Goal: Task Accomplishment & Management: Complete application form

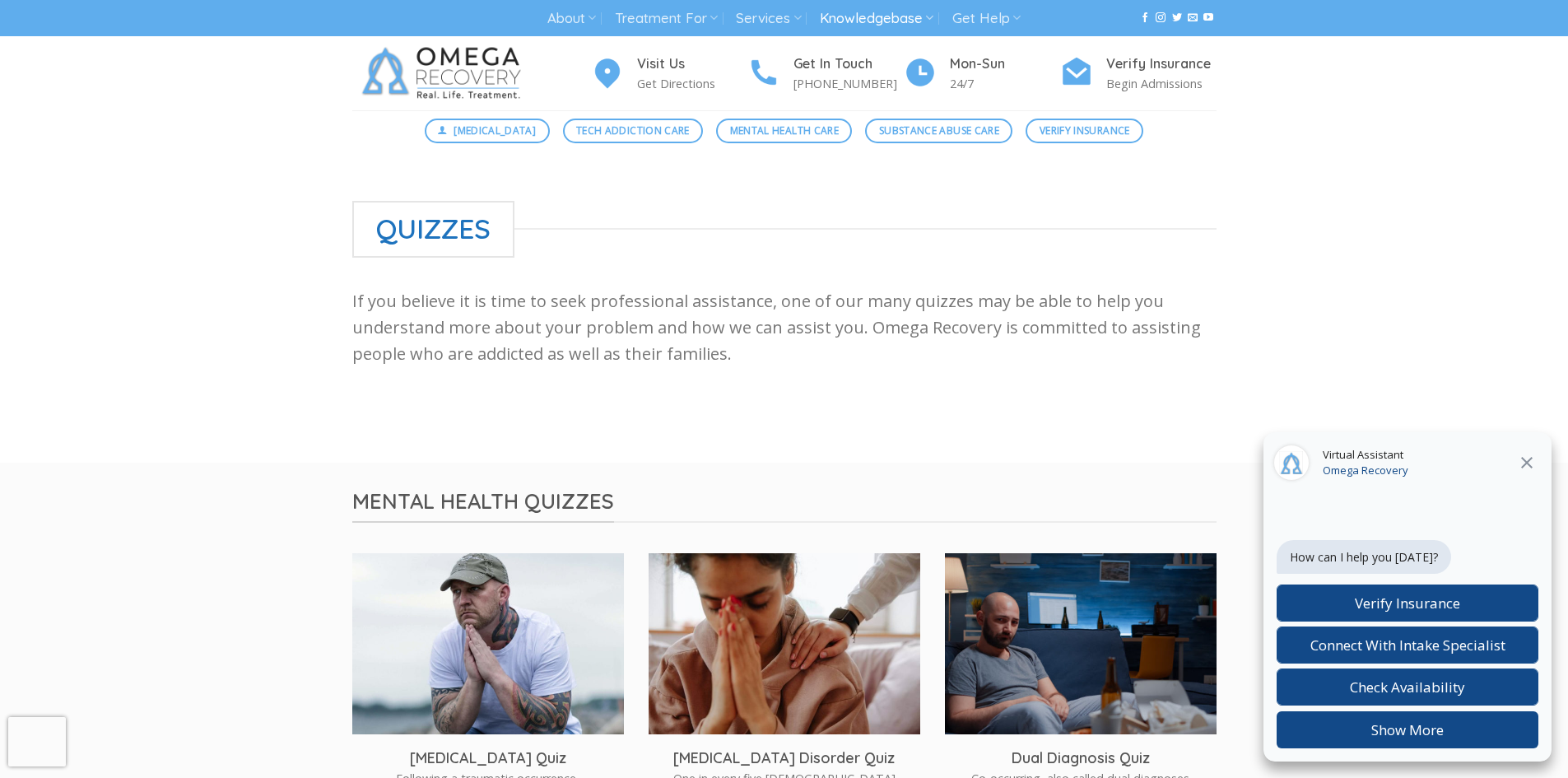
click at [1524, 460] on icon at bounding box center [1527, 462] width 12 height 12
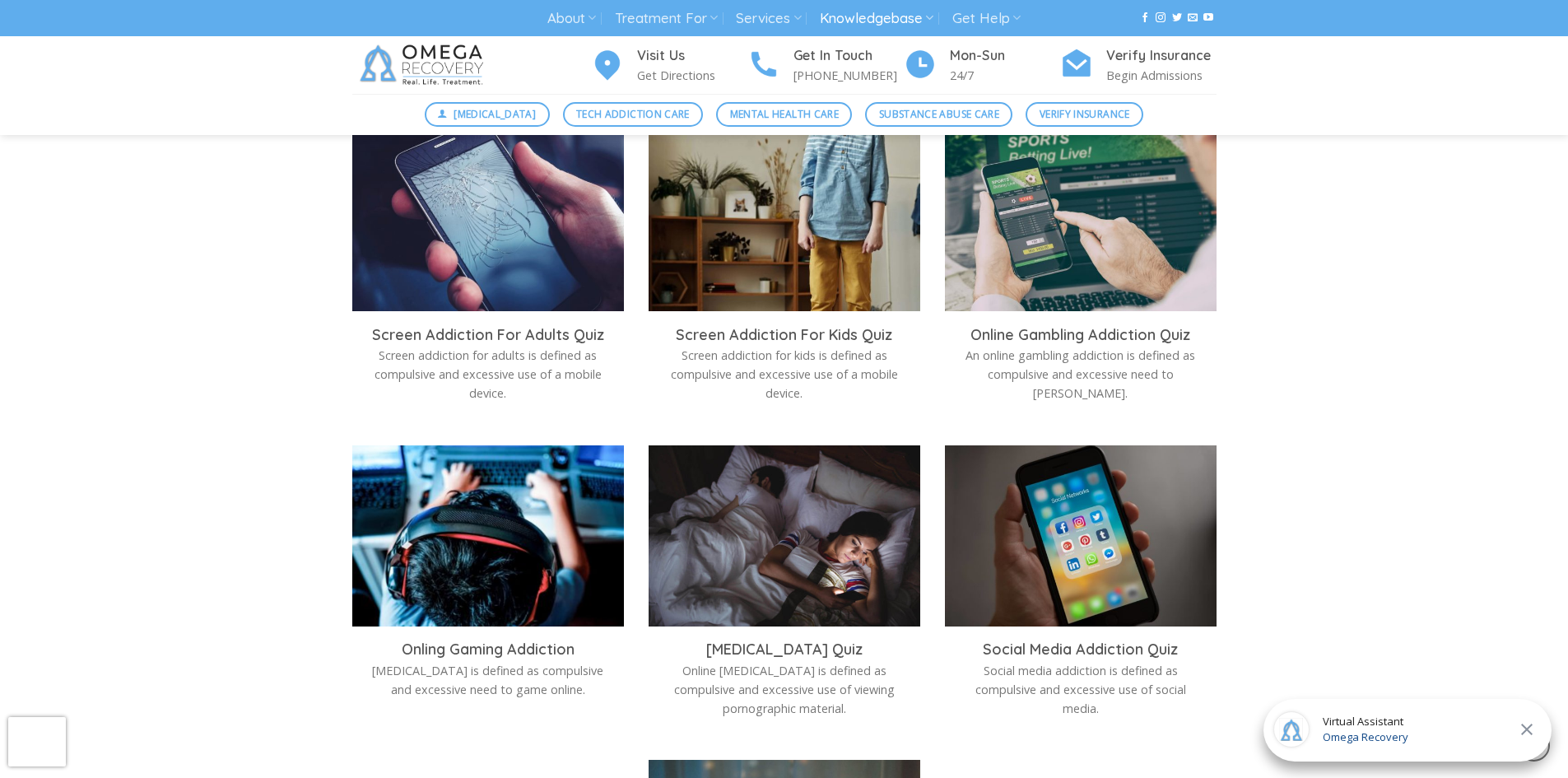
scroll to position [1811, 0]
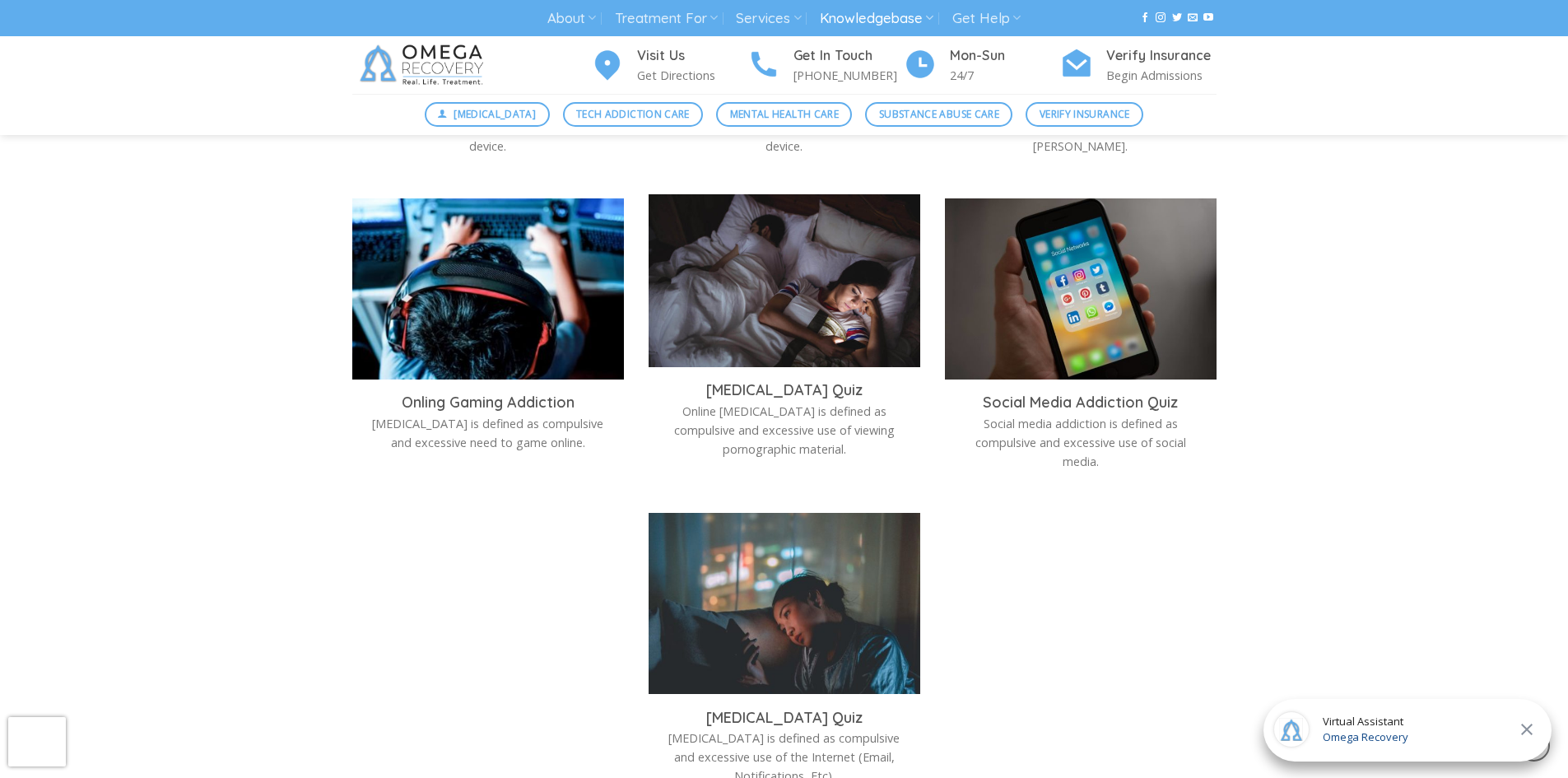
click at [832, 291] on img at bounding box center [784, 284] width 271 height 181
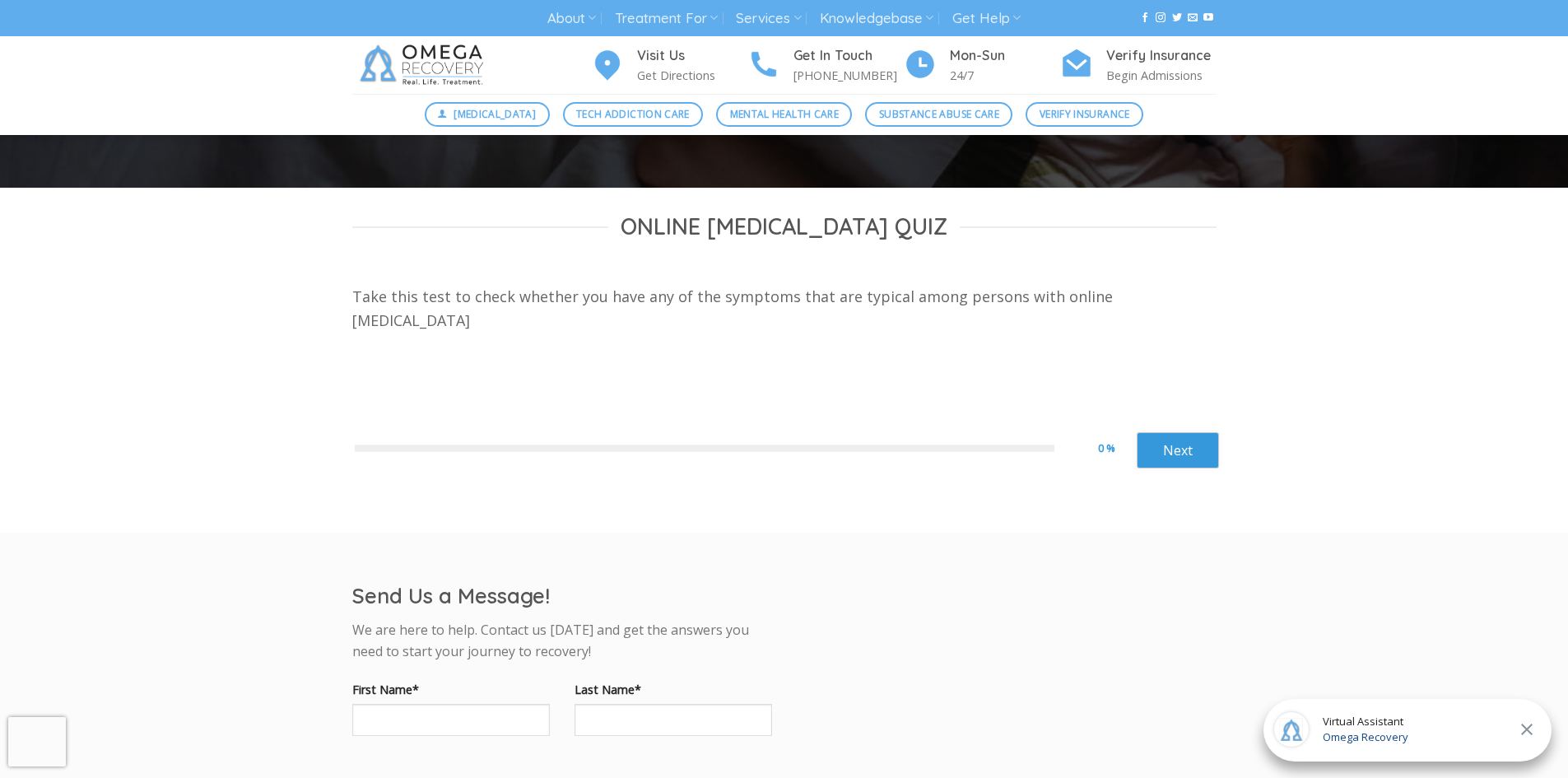
scroll to position [226, 0]
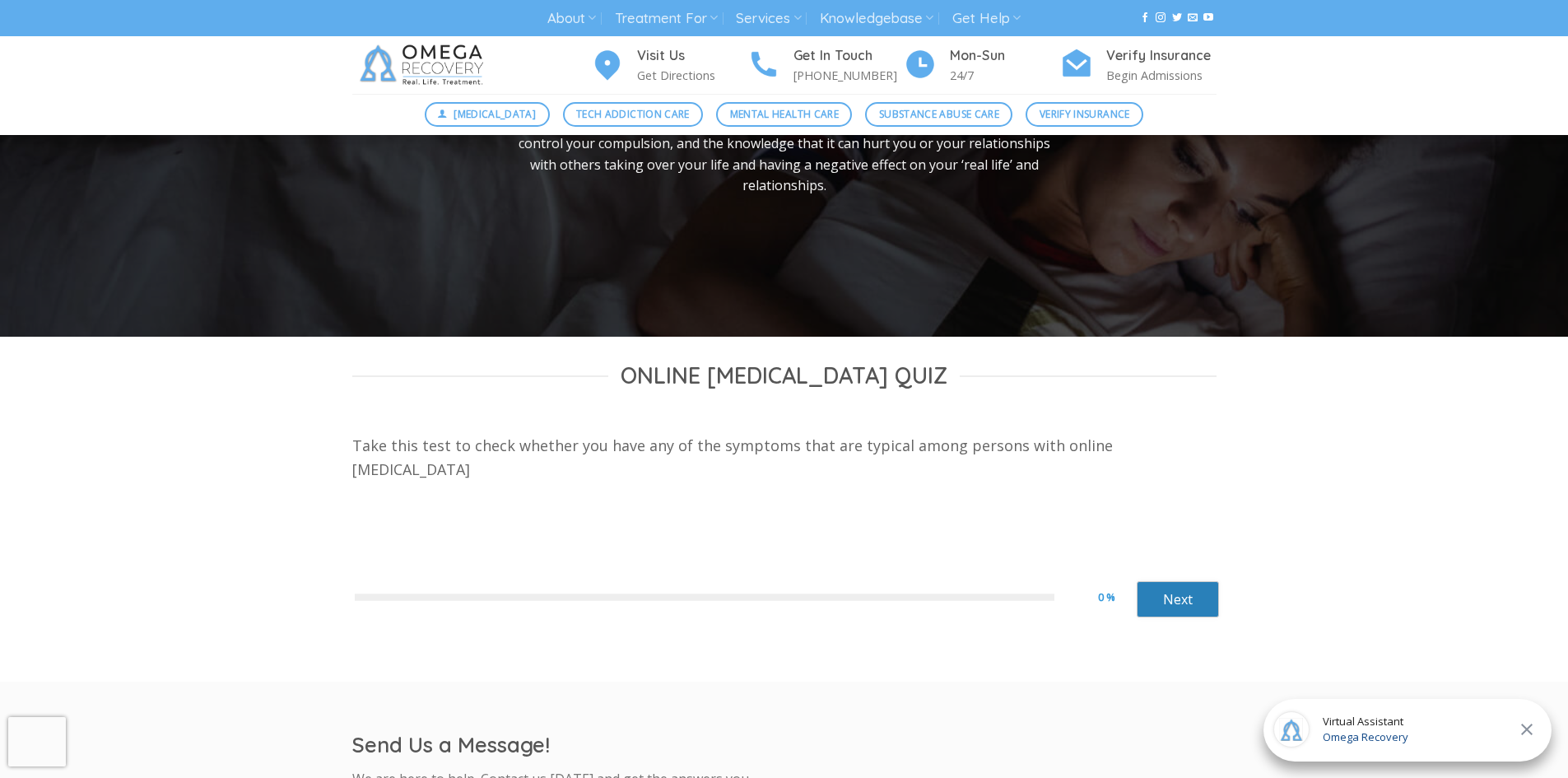
click at [1169, 596] on link "Next" at bounding box center [1178, 599] width 83 height 36
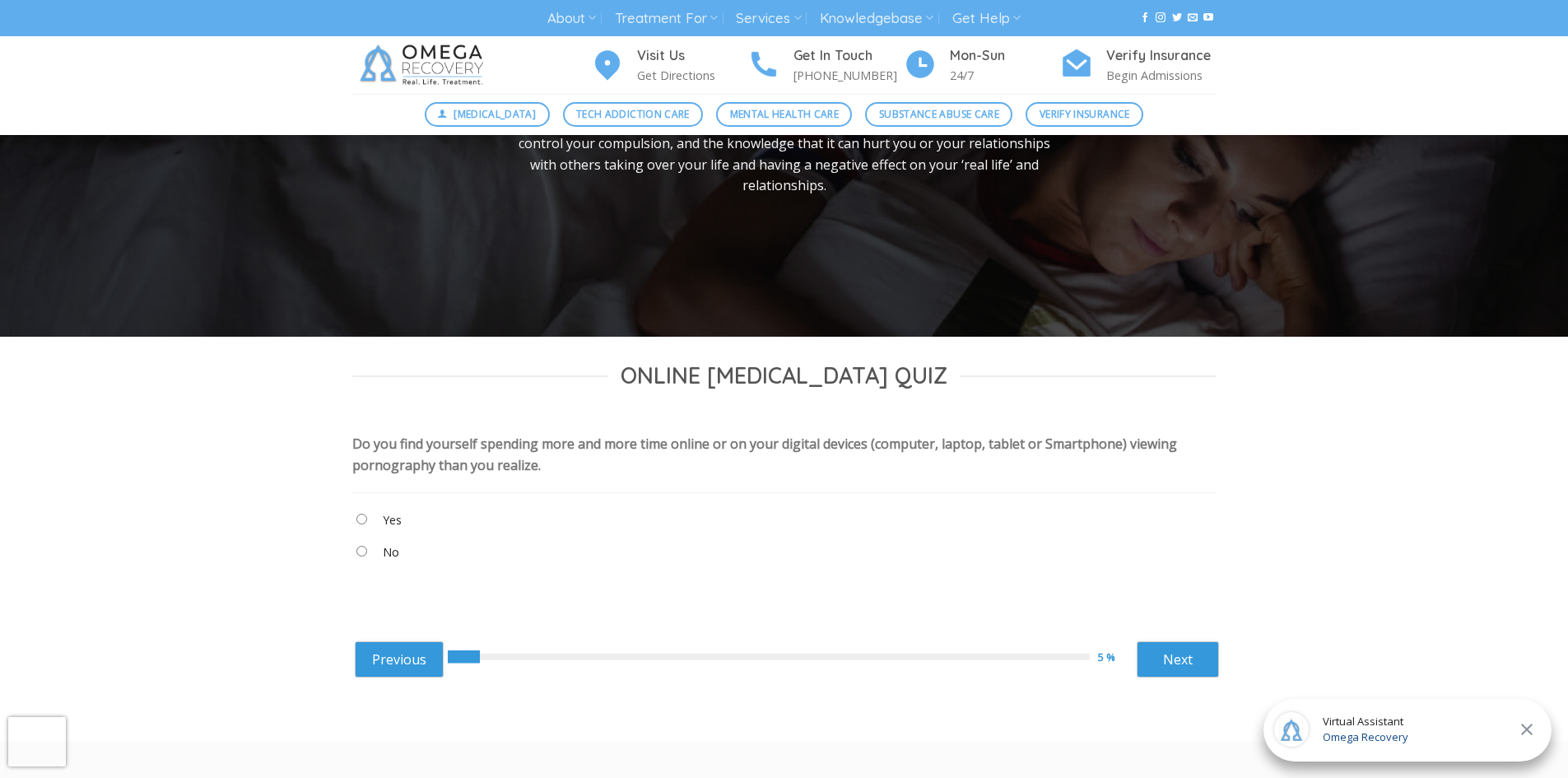
click at [367, 517] on "Yes" at bounding box center [784, 523] width 864 height 28
click at [1174, 653] on link "Next" at bounding box center [1178, 659] width 83 height 36
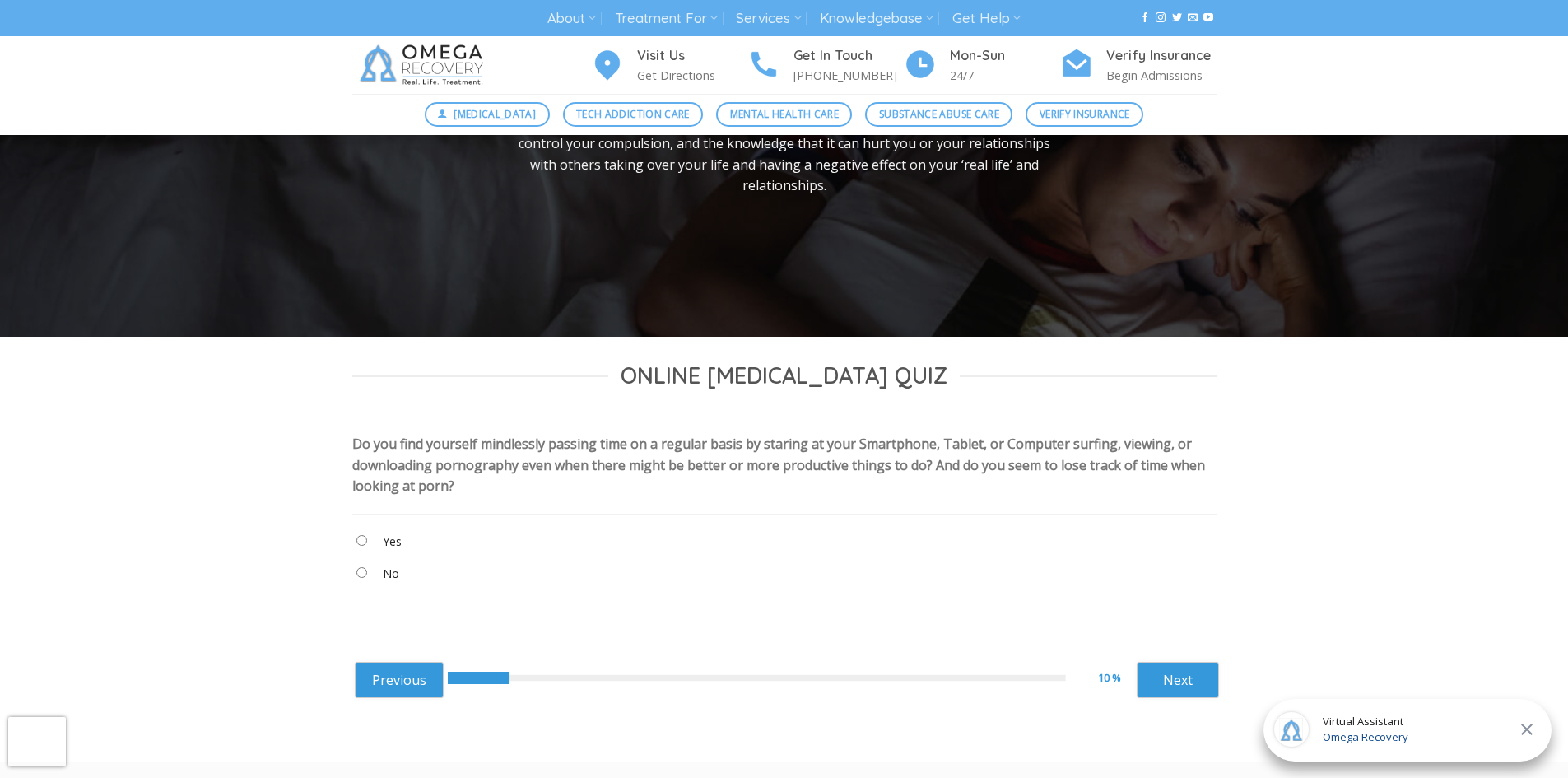
click at [362, 549] on "Yes" at bounding box center [784, 545] width 864 height 28
click at [1174, 679] on link "Next" at bounding box center [1178, 680] width 83 height 36
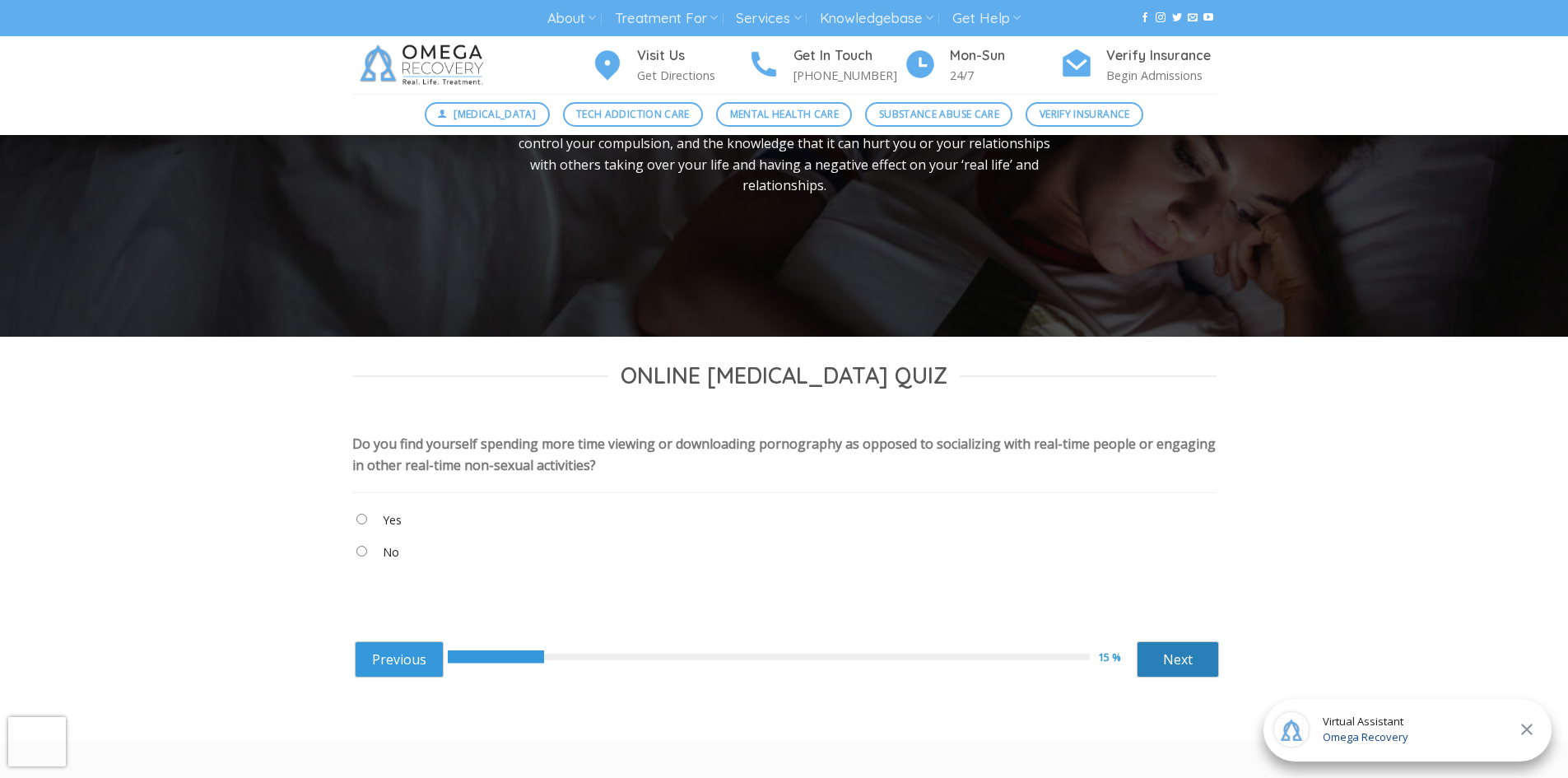
click at [1186, 676] on div "Previous 15 % Next ****** Next" at bounding box center [787, 657] width 864 height 65
click at [1184, 671] on link "Next" at bounding box center [1178, 659] width 83 height 36
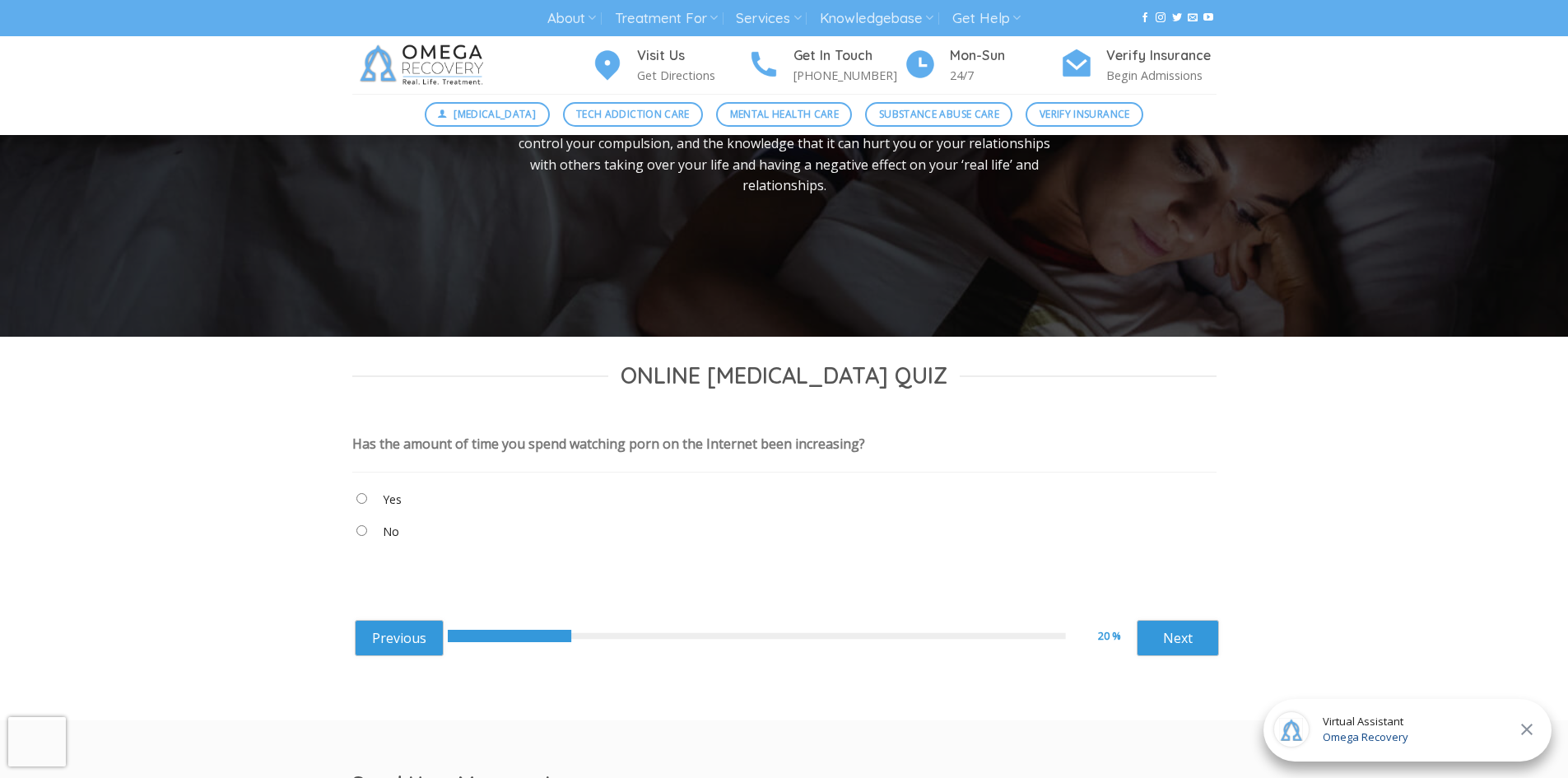
click at [360, 504] on "Yes" at bounding box center [784, 503] width 864 height 28
click at [364, 501] on "Yes" at bounding box center [784, 503] width 864 height 28
click at [1186, 636] on link "Next" at bounding box center [1178, 638] width 83 height 36
click at [1160, 640] on link "Next" at bounding box center [1178, 638] width 83 height 36
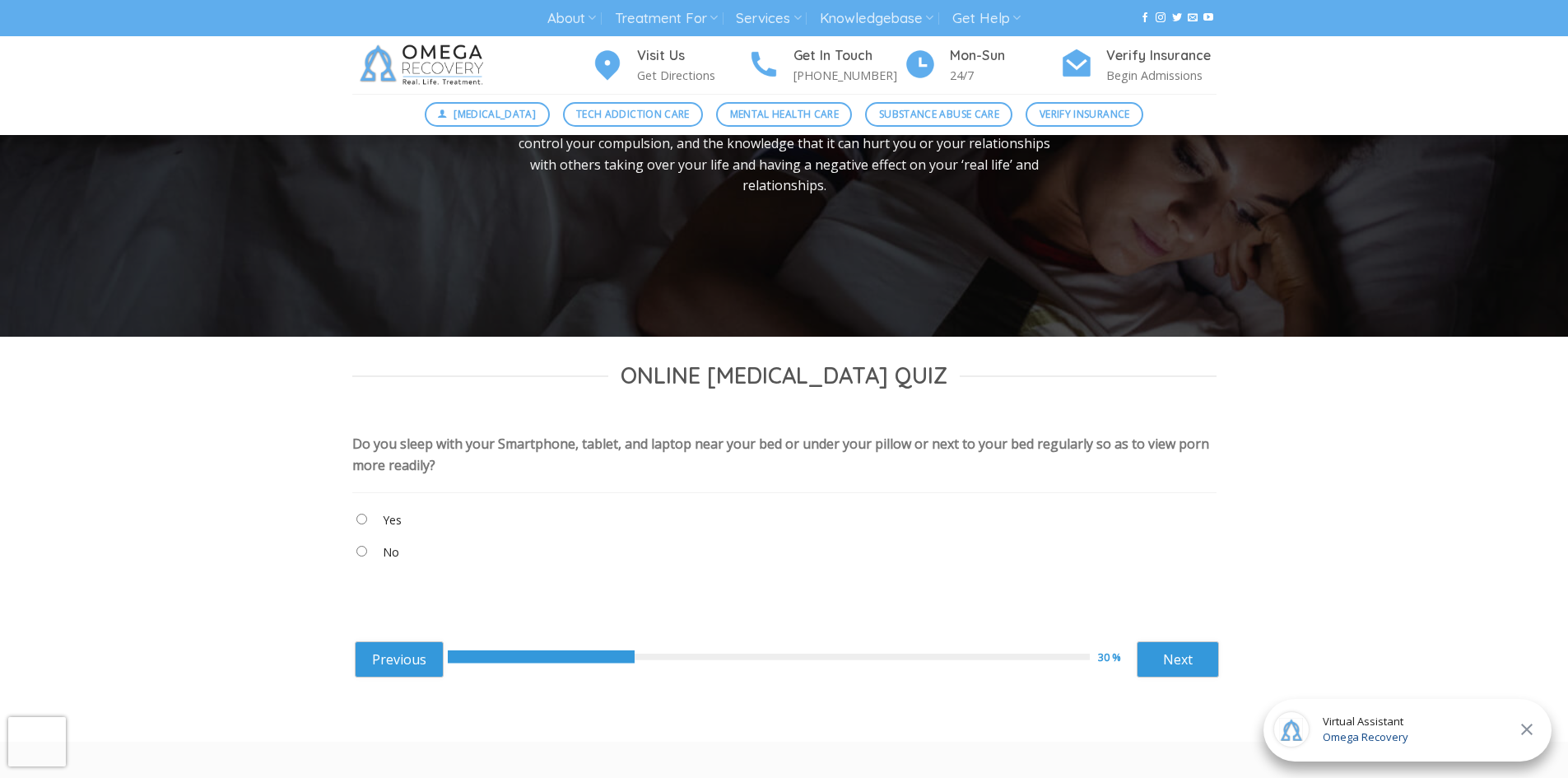
click at [1527, 726] on icon at bounding box center [1527, 729] width 20 height 20
click at [1177, 666] on link "Next" at bounding box center [1178, 659] width 83 height 36
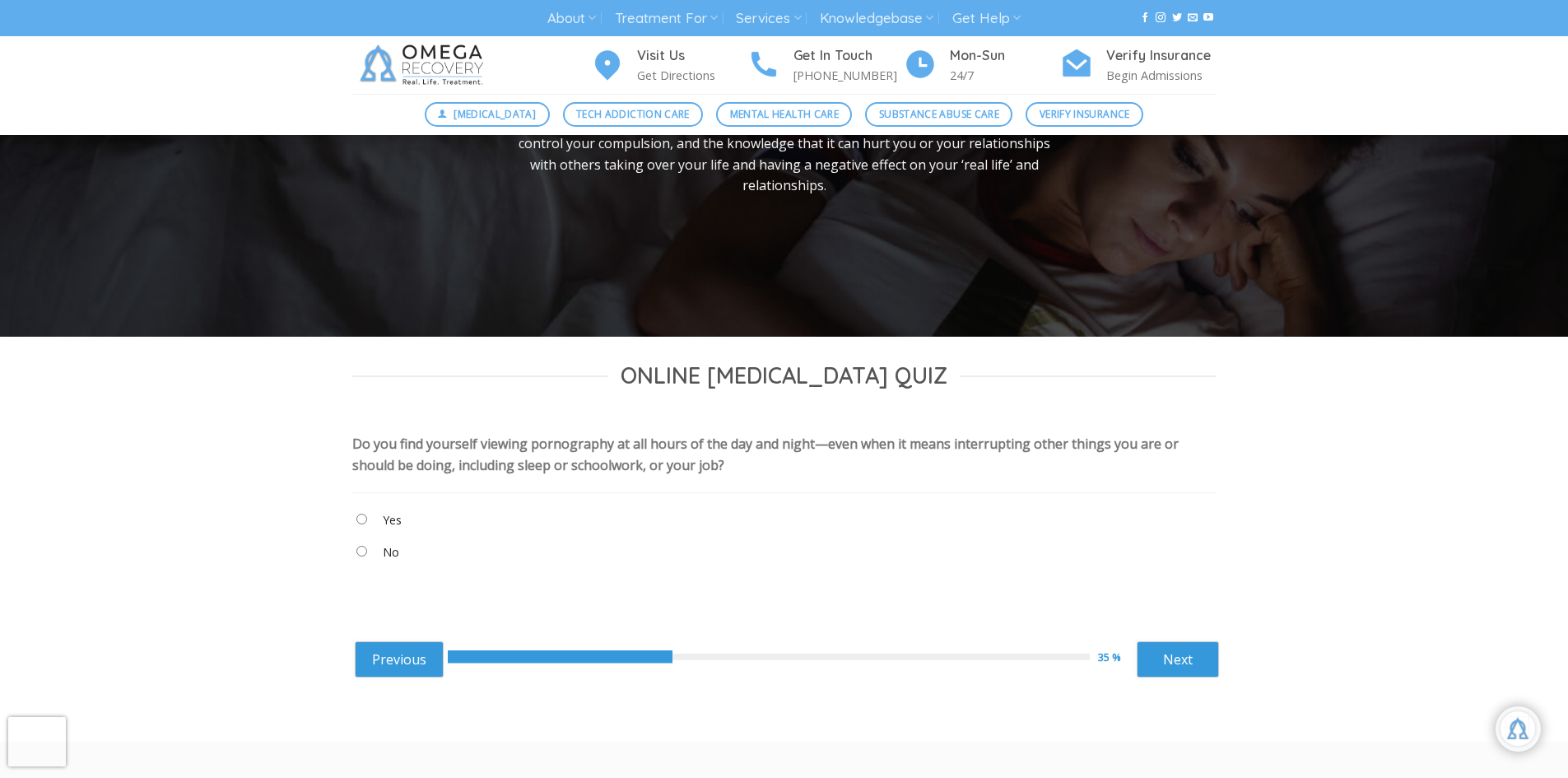
click at [366, 558] on "No" at bounding box center [784, 556] width 864 height 28
click at [1176, 665] on link "Next" at bounding box center [1178, 659] width 83 height 36
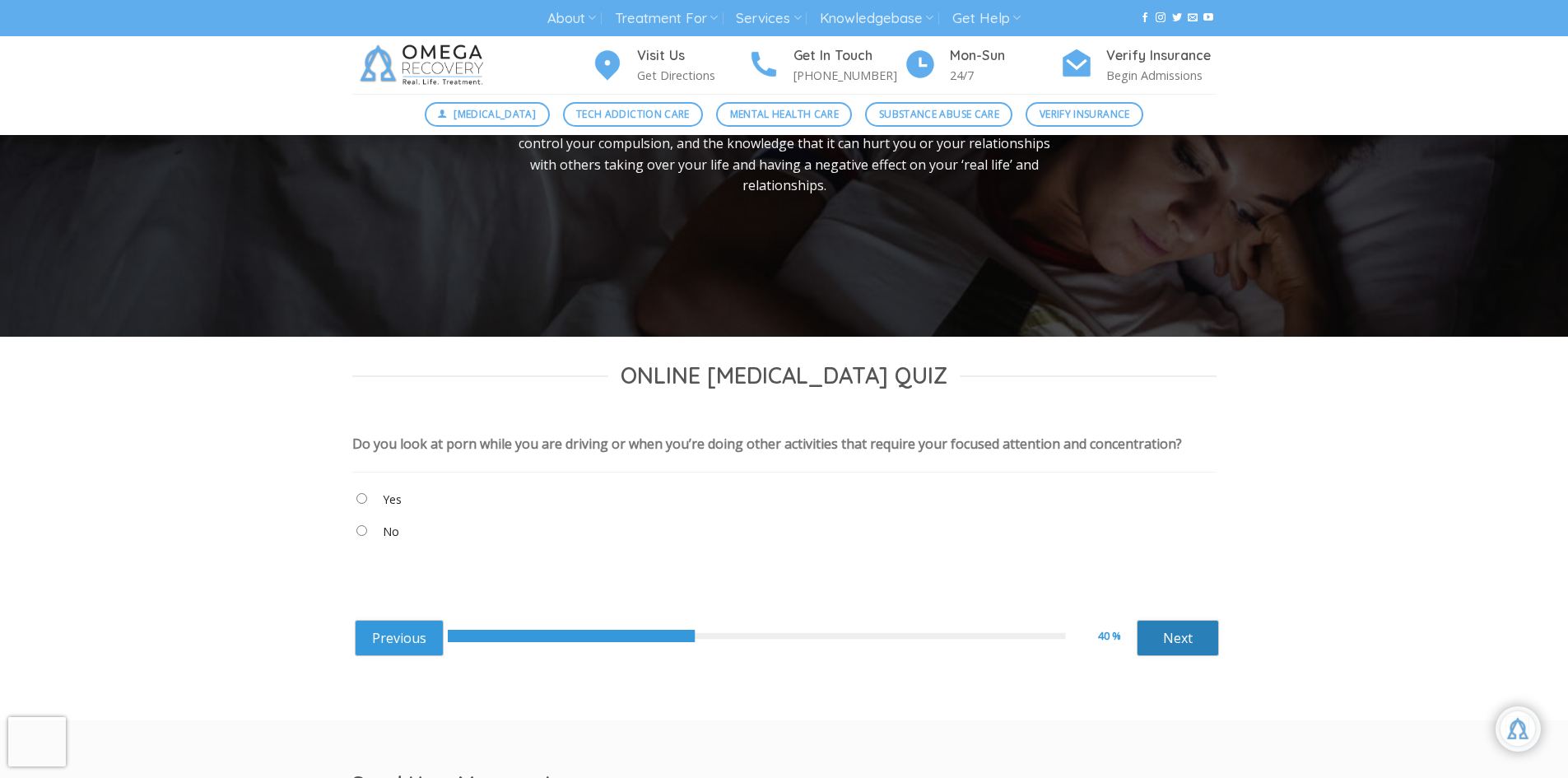
drag, startPoint x: 1160, startPoint y: 615, endPoint x: 1172, endPoint y: 655, distance: 41.8
click at [1160, 619] on div "Previous 40 % Next ****** Next" at bounding box center [787, 636] width 864 height 65
click at [1178, 662] on div "Previous 40 % Next ****** Next" at bounding box center [787, 636] width 864 height 65
click at [1176, 639] on link "Next" at bounding box center [1178, 638] width 83 height 36
click at [391, 495] on label "Yes" at bounding box center [392, 499] width 19 height 18
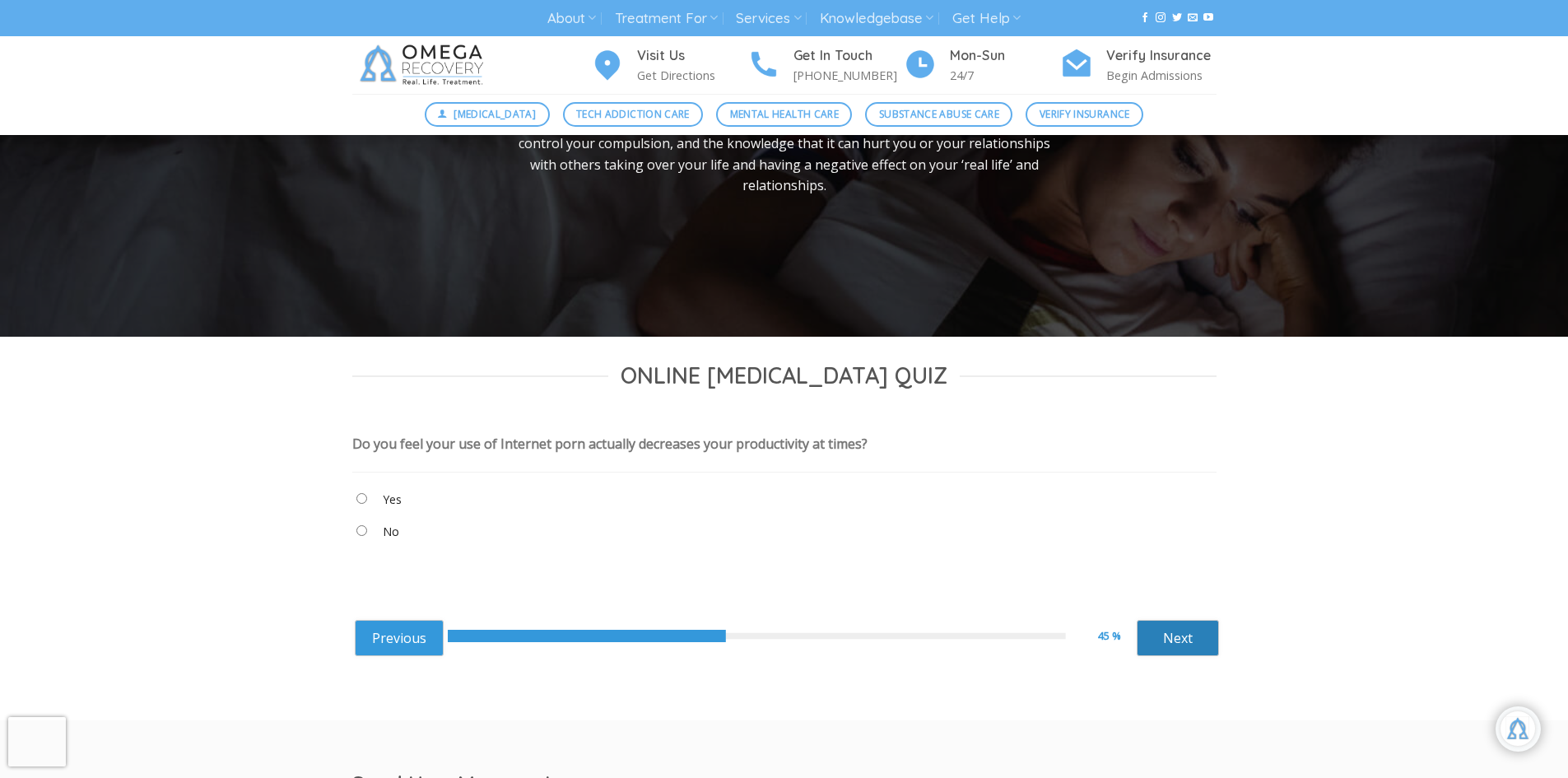
click at [1179, 643] on link "Next" at bounding box center [1178, 638] width 83 height 36
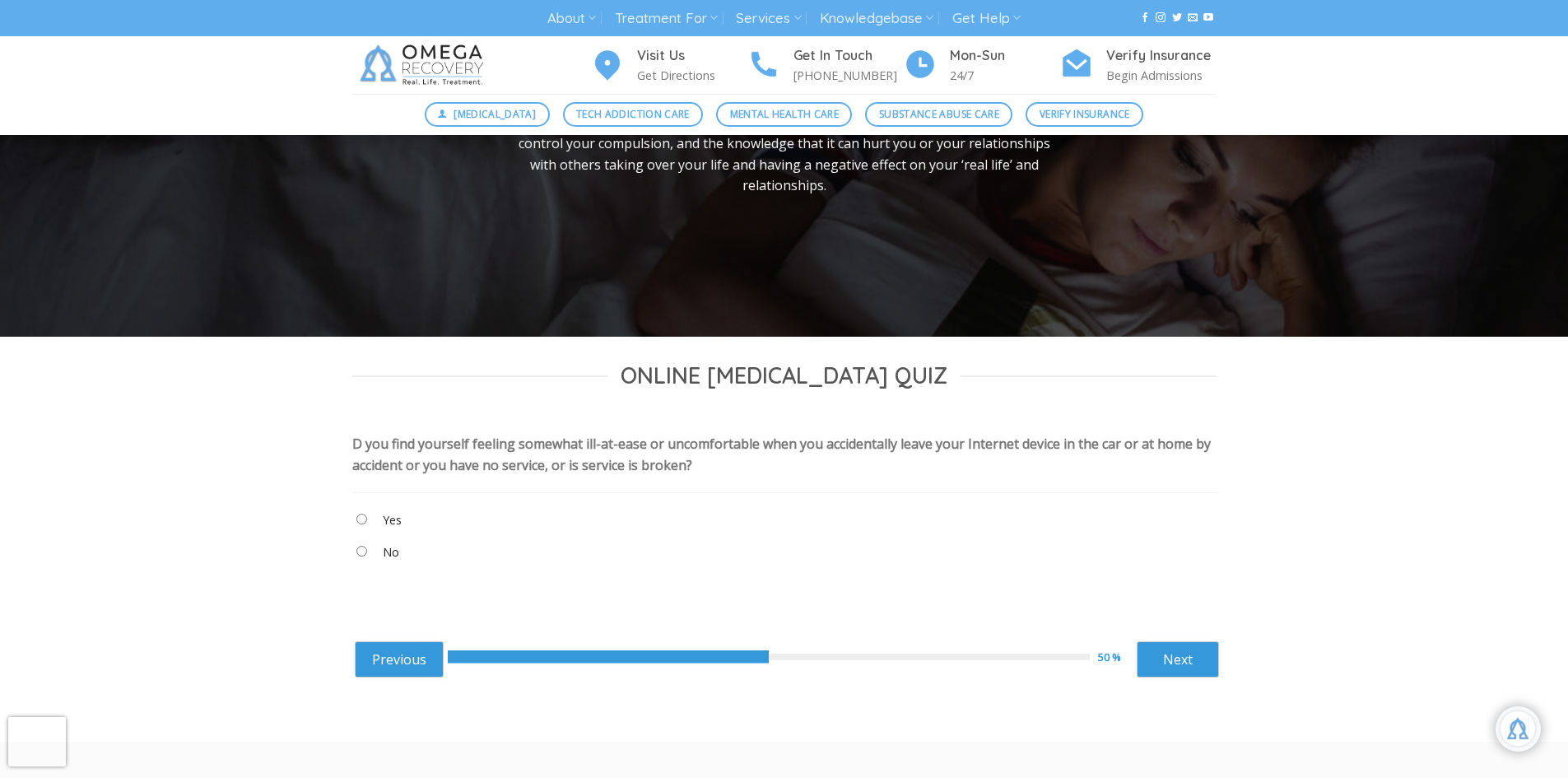
click at [361, 525] on "Yes" at bounding box center [784, 523] width 864 height 28
click at [1168, 660] on link "Next" at bounding box center [1178, 659] width 83 height 36
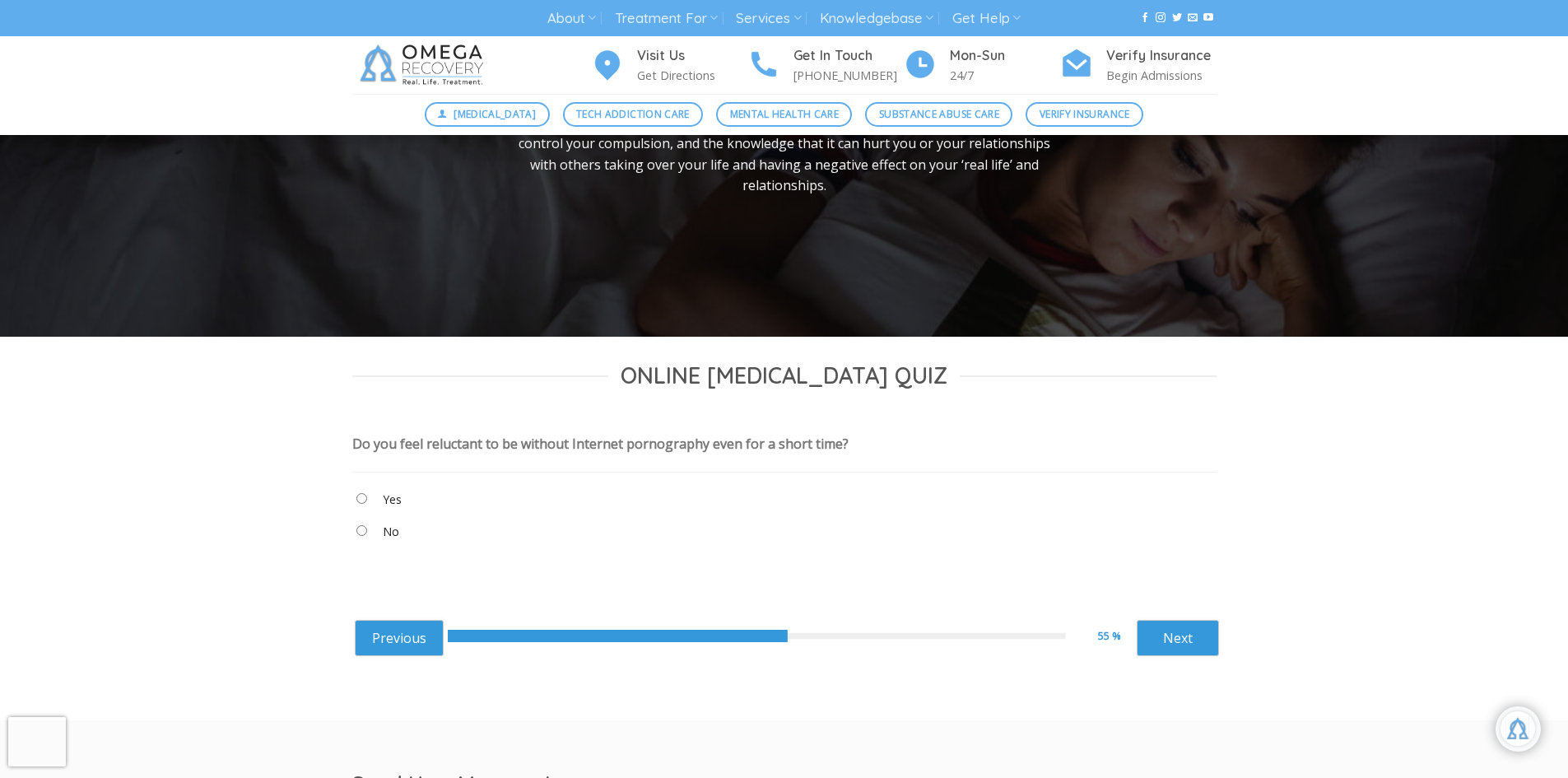
click at [368, 507] on "Yes" at bounding box center [784, 503] width 864 height 28
click at [1162, 635] on link "Next" at bounding box center [1178, 638] width 83 height 36
click at [1206, 643] on link "Next" at bounding box center [1178, 638] width 83 height 36
click at [394, 498] on label "Yes" at bounding box center [392, 499] width 19 height 18
click at [1148, 645] on link "Next" at bounding box center [1178, 638] width 83 height 36
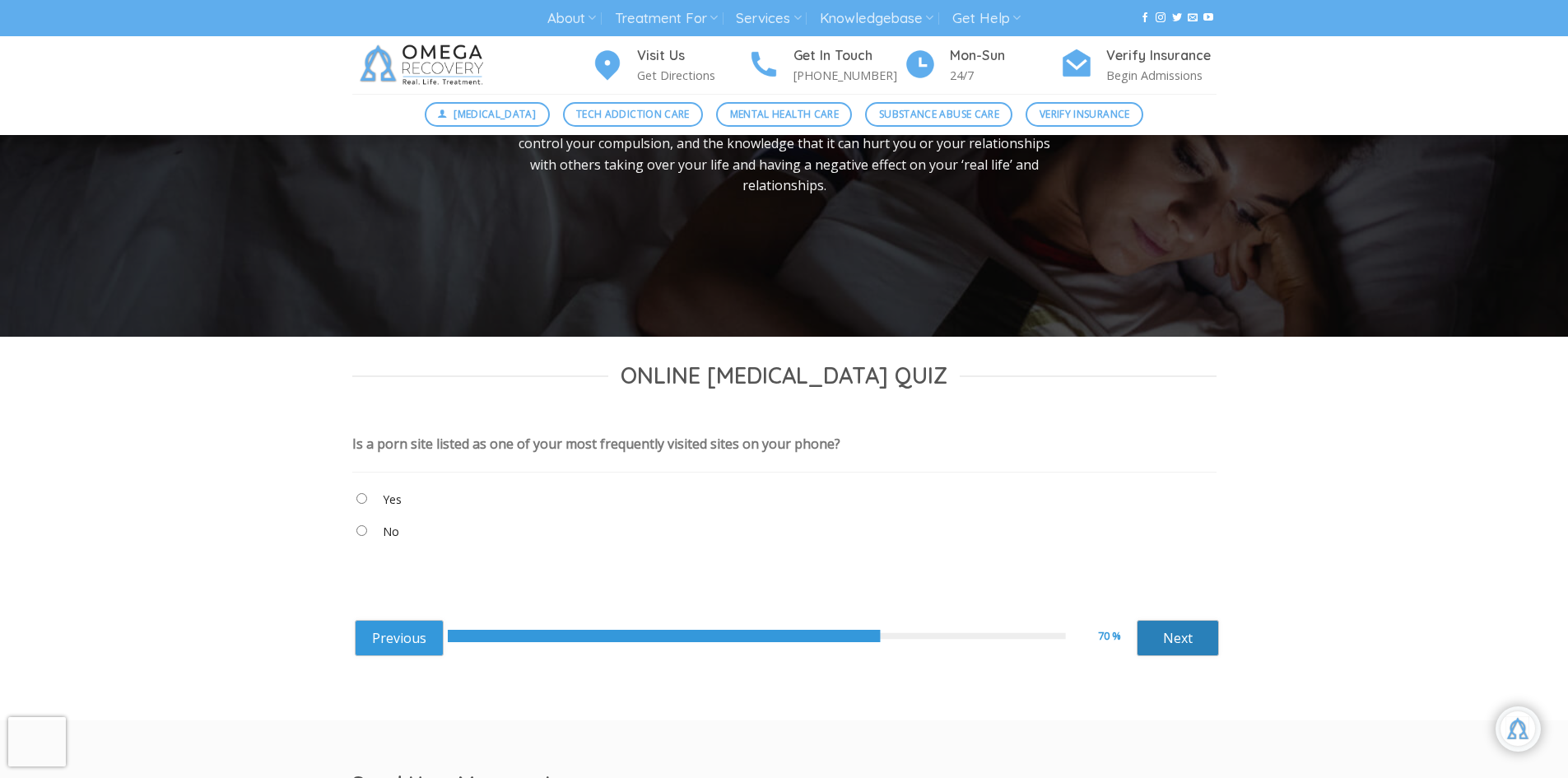
click at [1151, 629] on link "Next" at bounding box center [1178, 638] width 83 height 36
click at [1187, 641] on link "Next" at bounding box center [1178, 638] width 83 height 36
click at [368, 494] on "Yes" at bounding box center [784, 503] width 864 height 28
click at [1195, 634] on link "Next" at bounding box center [1178, 638] width 83 height 36
click at [1186, 644] on link "Next" at bounding box center [1178, 638] width 83 height 36
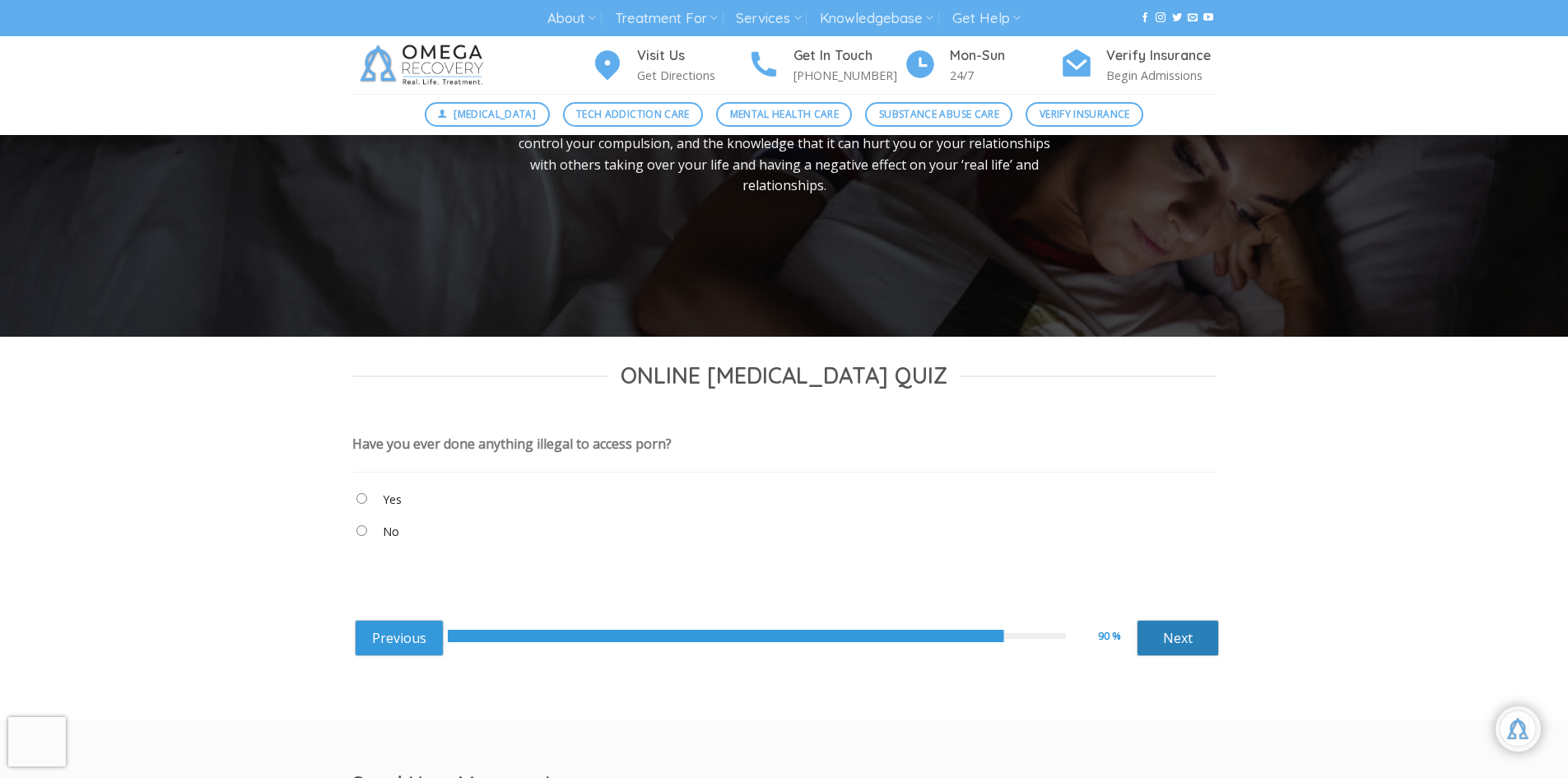
click at [1185, 646] on link "Next" at bounding box center [1178, 638] width 83 height 36
click at [371, 500] on "Yes" at bounding box center [784, 503] width 864 height 28
click at [1163, 636] on link "Next" at bounding box center [1178, 638] width 83 height 36
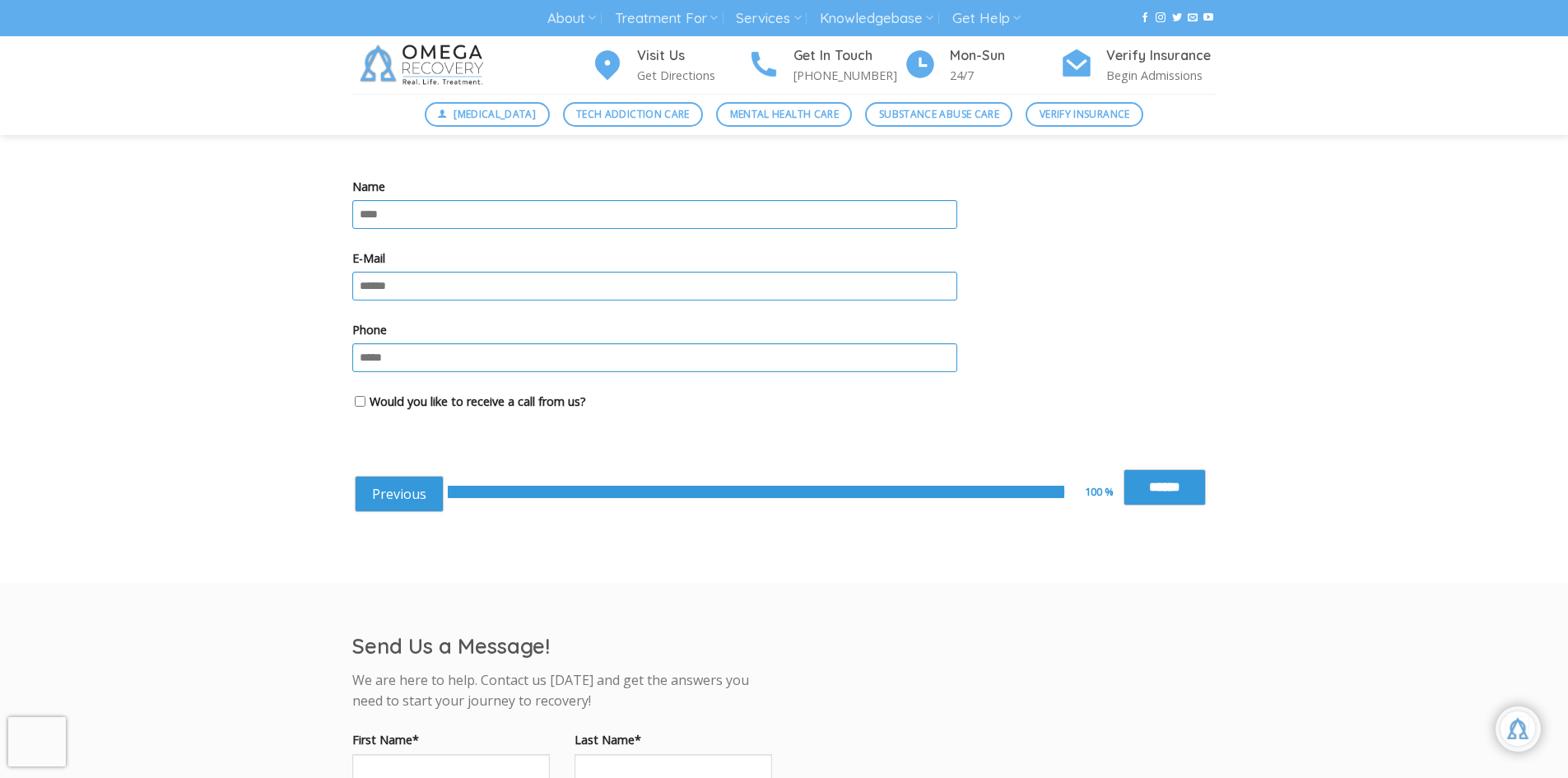
scroll to position [556, 0]
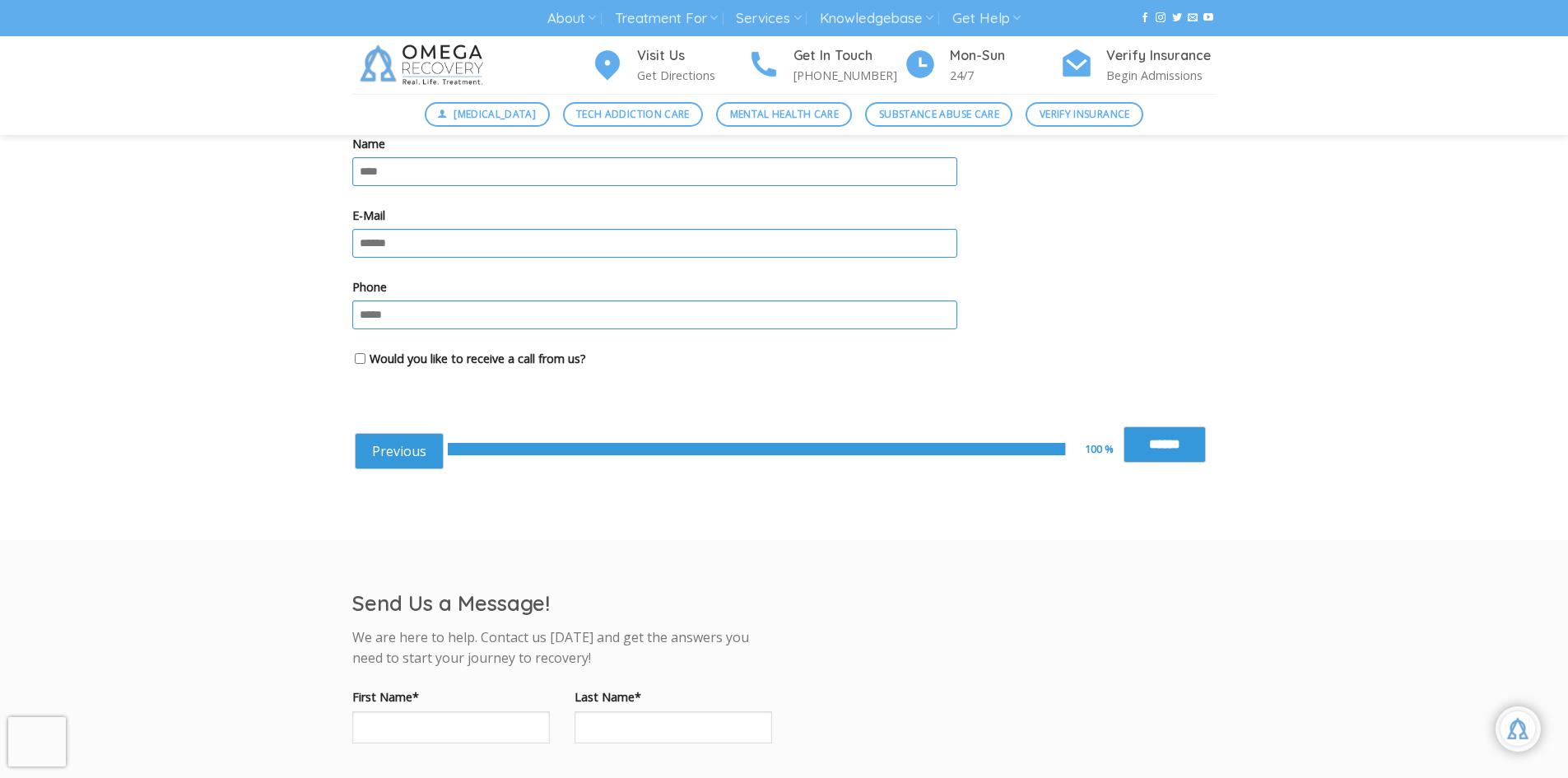
click at [1157, 464] on div "Previous 100 % Next ****** Next" at bounding box center [787, 449] width 864 height 78
click at [1157, 452] on input "******" at bounding box center [1165, 445] width 83 height 36
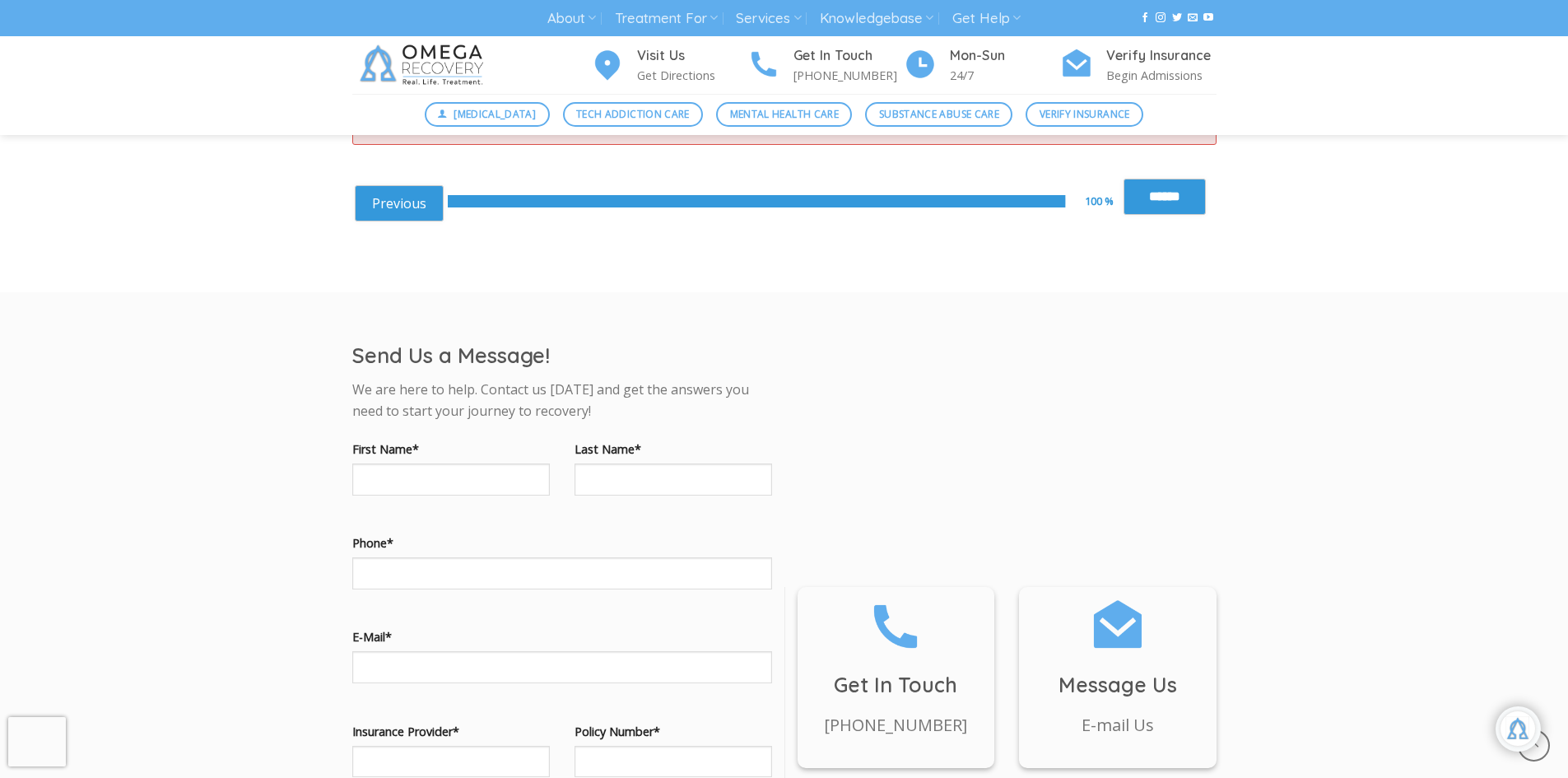
scroll to position [967, 0]
